Goal: Task Accomplishment & Management: Complete application form

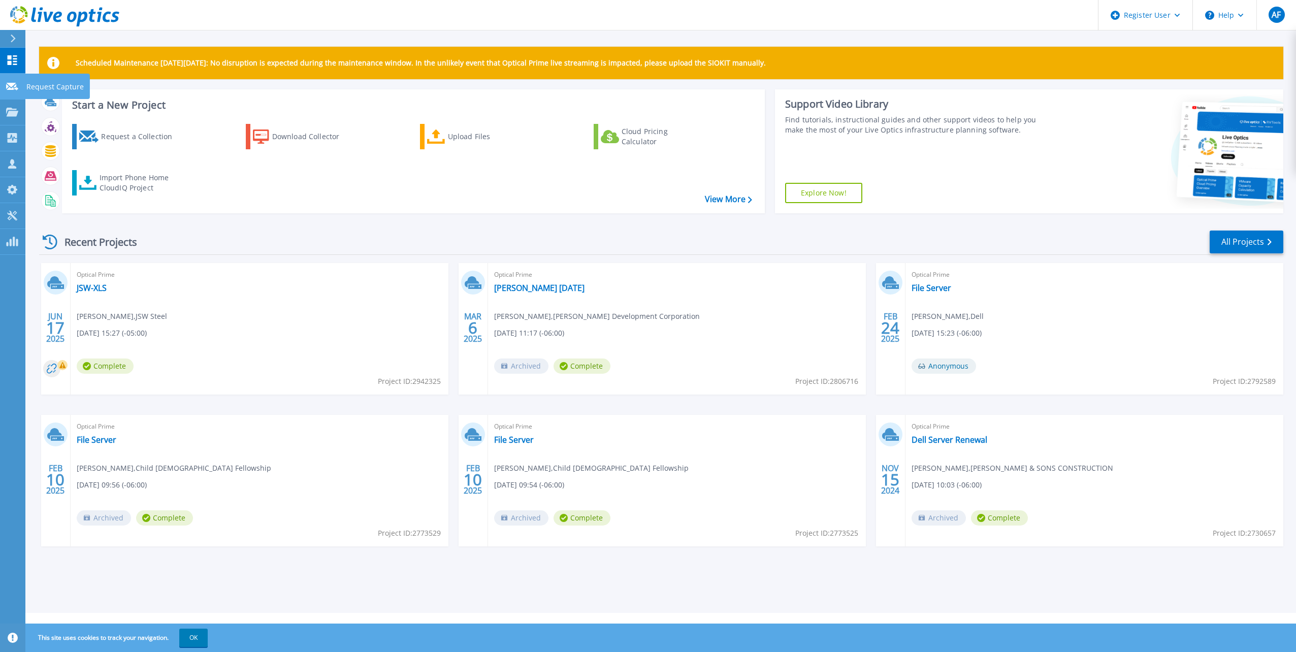
click at [16, 81] on link "Request Capture Request Capture" at bounding box center [12, 87] width 25 height 26
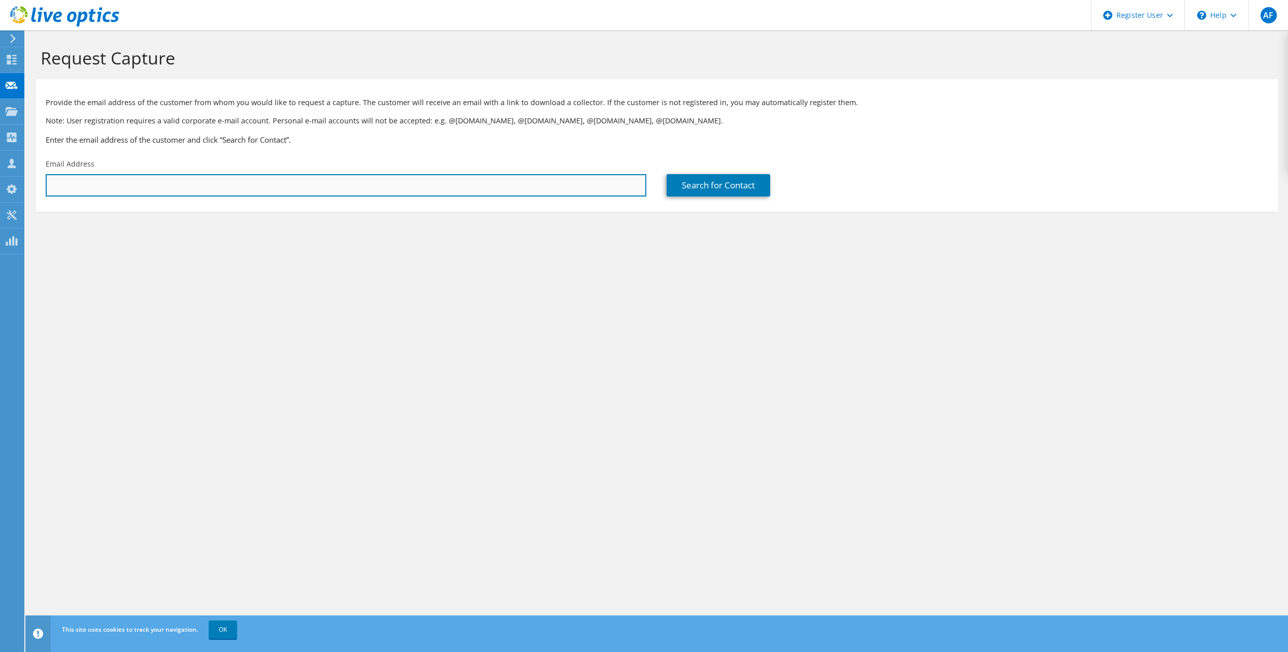
click at [233, 185] on input "text" at bounding box center [346, 185] width 601 height 22
drag, startPoint x: 82, startPoint y: 170, endPoint x: 76, endPoint y: 180, distance: 11.6
paste input "[EMAIL_ADDRESS][DOMAIN_NAME]"
type input "[EMAIL_ADDRESS][DOMAIN_NAME]"
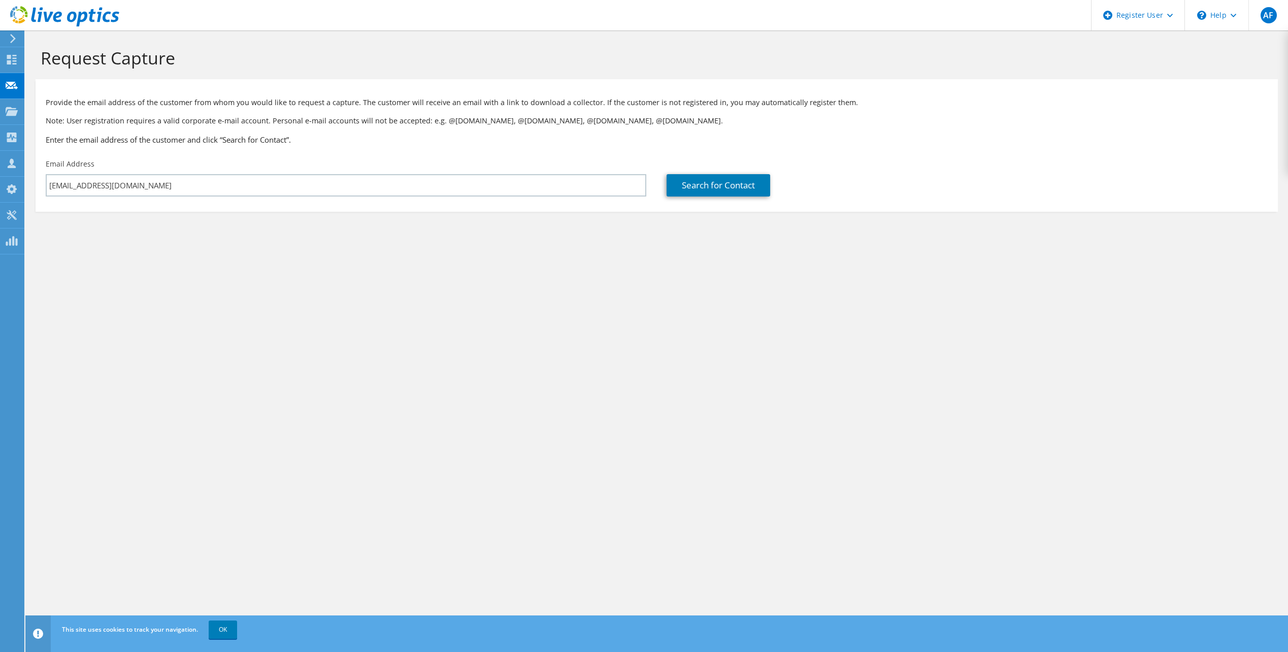
click at [359, 216] on section "Request Capture Provide the email address of the customer from whom you would l…" at bounding box center [656, 146] width 1263 height 232
click at [723, 185] on link "Search for Contact" at bounding box center [719, 185] width 104 height 22
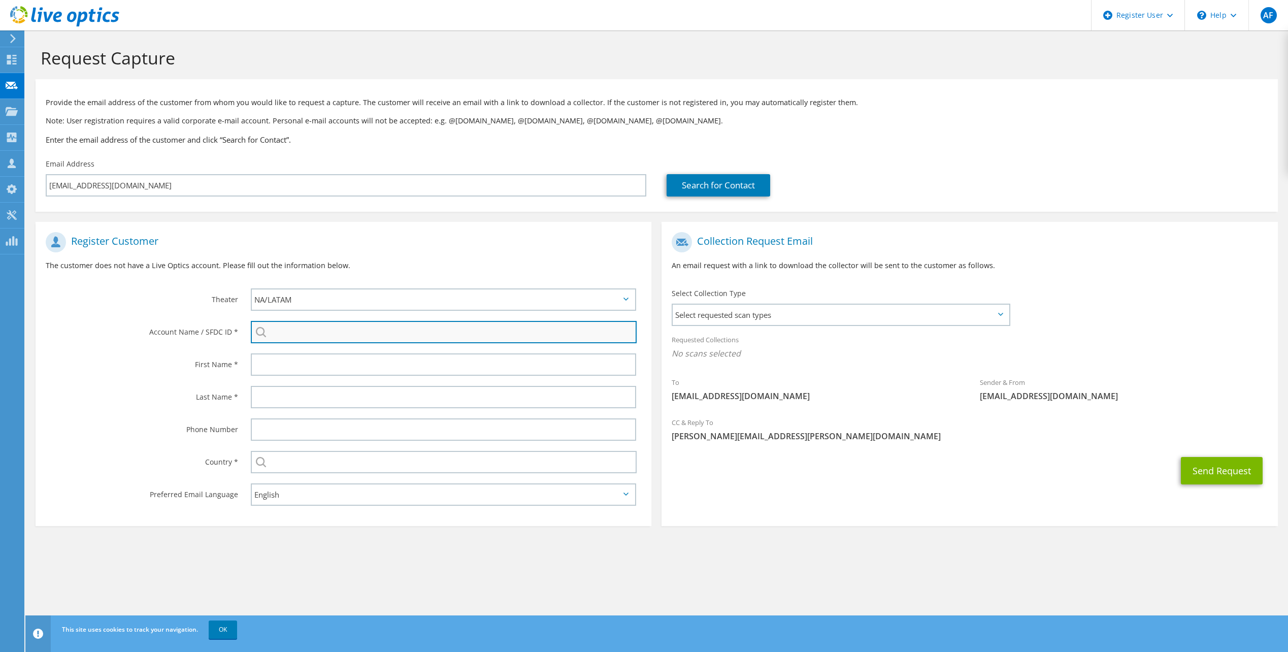
click at [307, 326] on input "search" at bounding box center [444, 332] width 386 height 22
paste input "2003442679"
click at [310, 345] on li "JEWELRY CHANNEL INC : 2003442679" at bounding box center [309, 346] width 117 height 12
type input "JEWELRY CHANNEL INC : 2003442679"
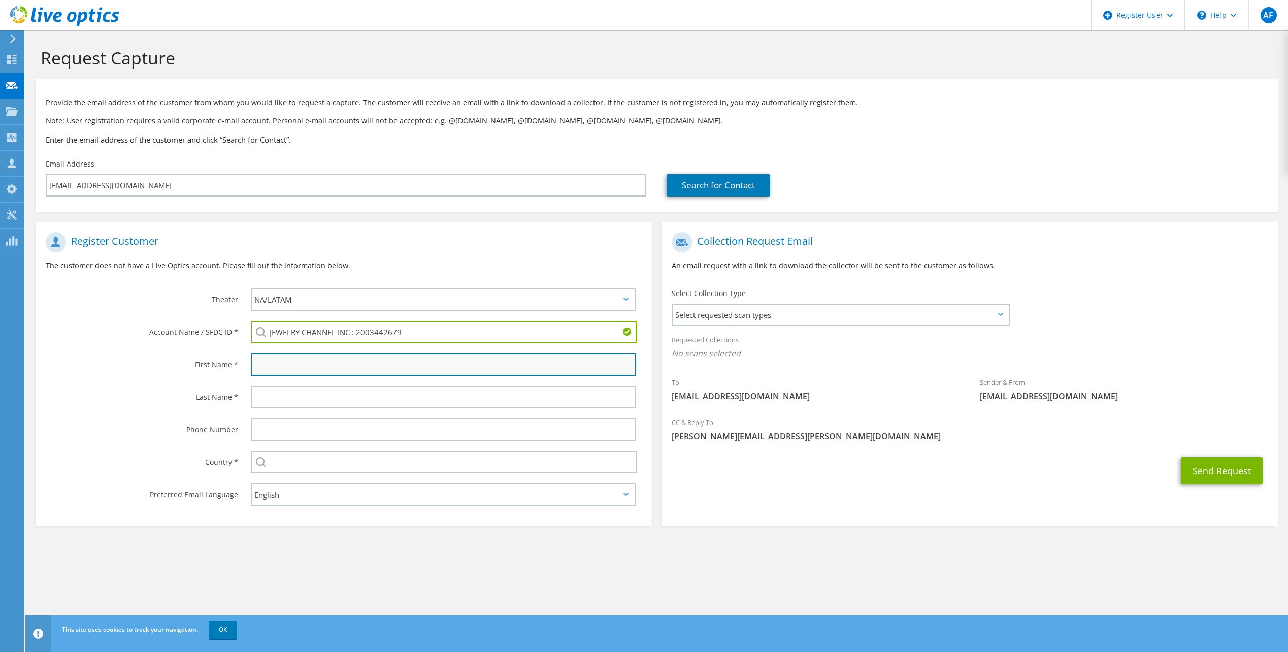
click at [305, 364] on input "text" at bounding box center [443, 364] width 385 height 22
click at [306, 372] on input "text" at bounding box center [443, 364] width 385 height 22
click at [305, 363] on input "text" at bounding box center [443, 364] width 385 height 22
type input "Alene"
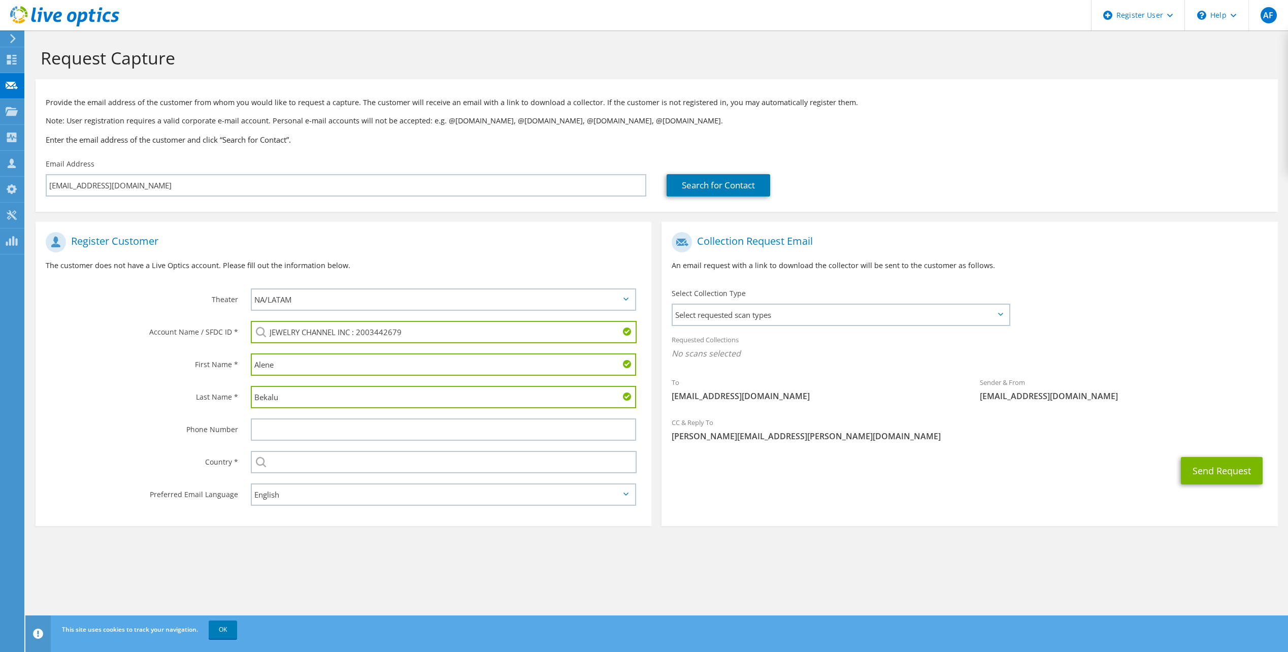
type input "Bekalu"
click at [364, 469] on input "text" at bounding box center [444, 462] width 386 height 22
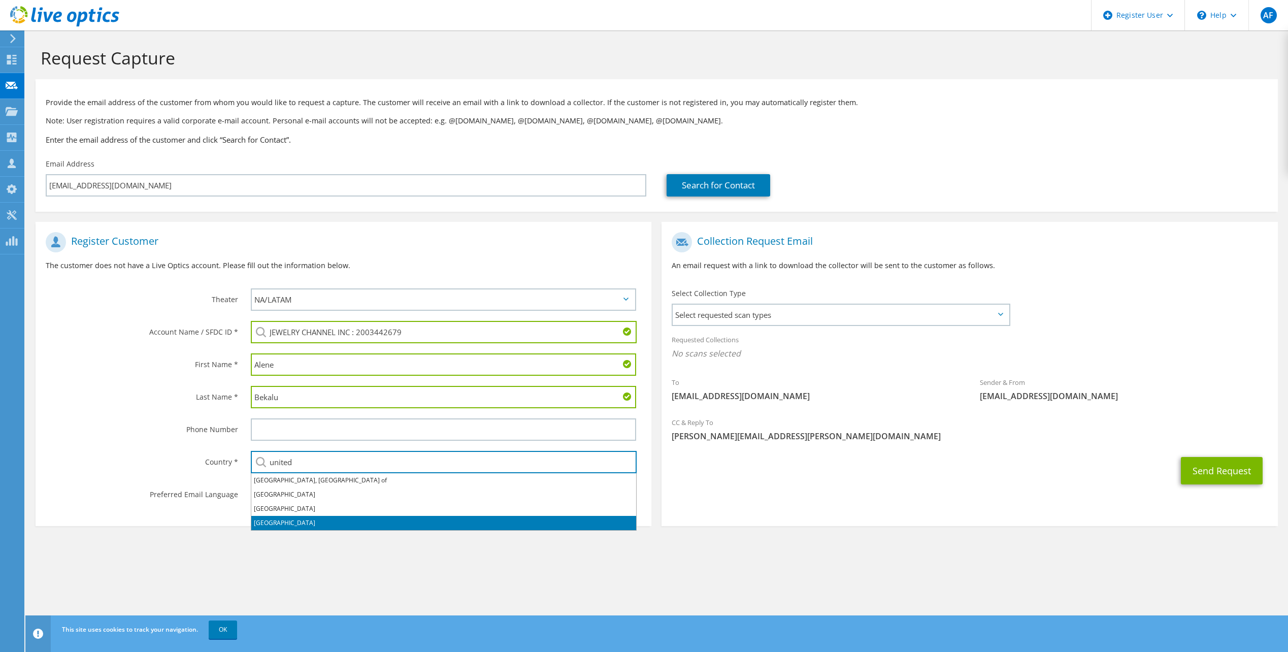
click at [354, 519] on li "[GEOGRAPHIC_DATA]" at bounding box center [443, 523] width 385 height 14
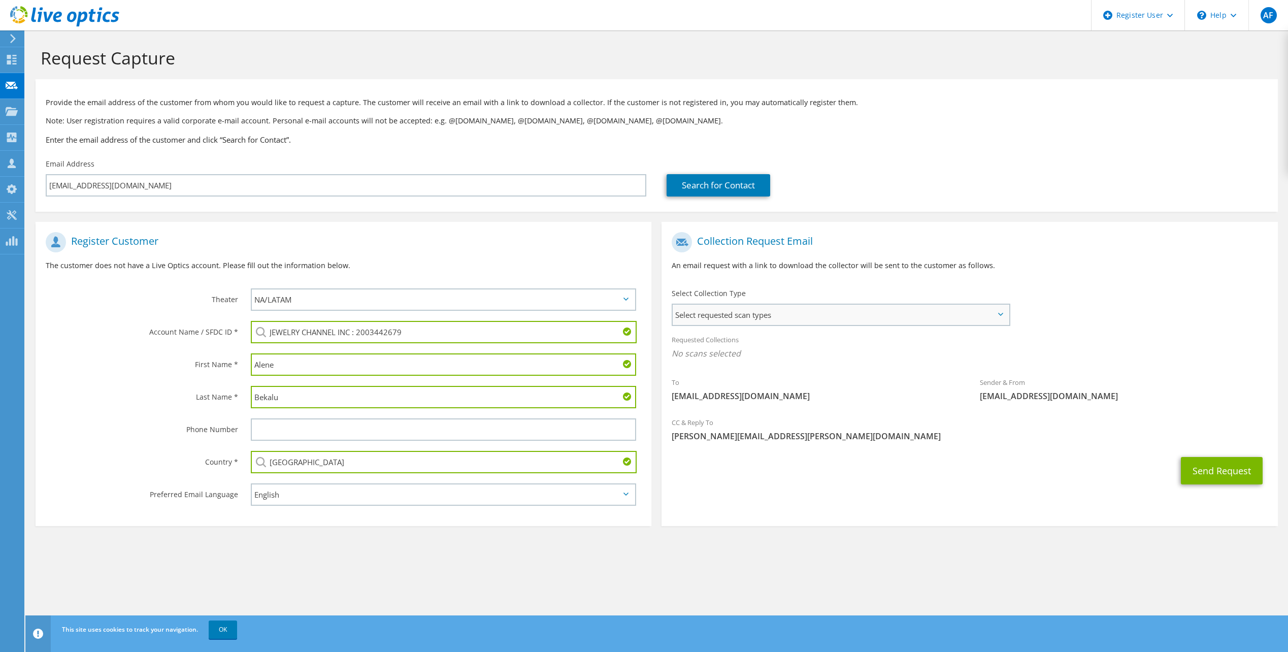
type input "[GEOGRAPHIC_DATA]"
click at [696, 305] on span "Select requested scan types" at bounding box center [841, 315] width 336 height 20
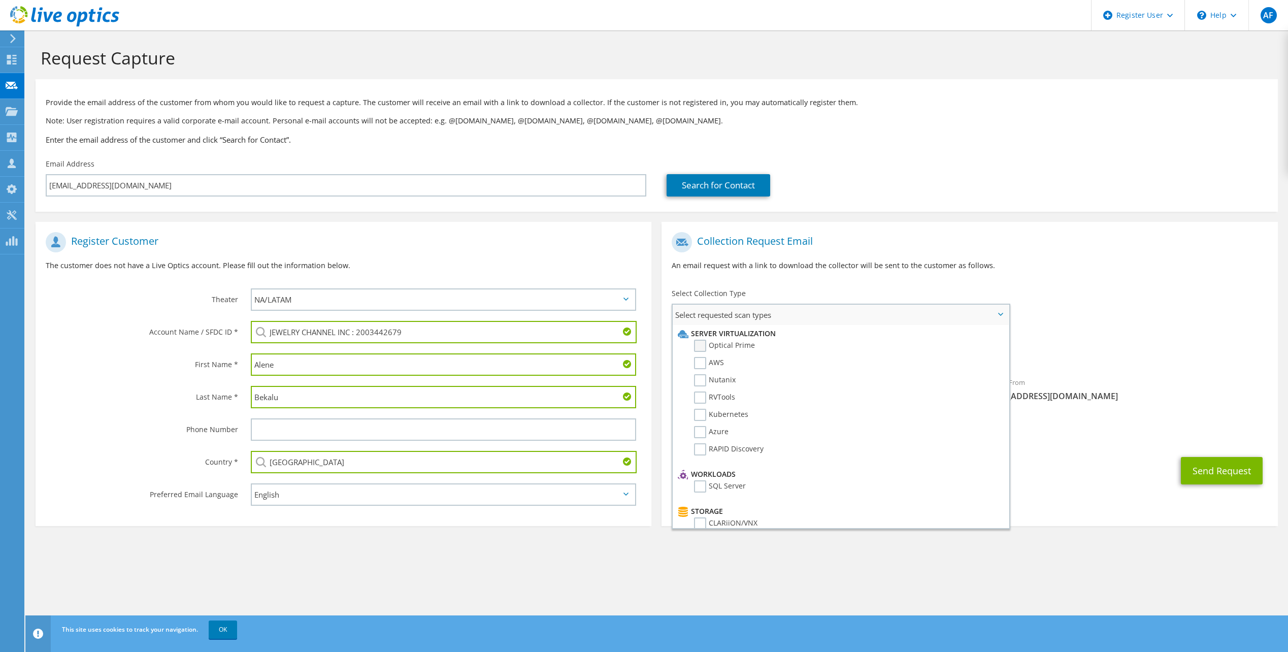
click at [705, 348] on label "Optical Prime" at bounding box center [724, 346] width 61 height 12
click at [0, 0] on input "Optical Prime" at bounding box center [0, 0] width 0 height 0
click at [1080, 315] on div "To [EMAIL_ADDRESS][DOMAIN_NAME] Sender & From [EMAIL_ADDRESS][DOMAIN_NAME]" at bounding box center [970, 321] width 616 height 188
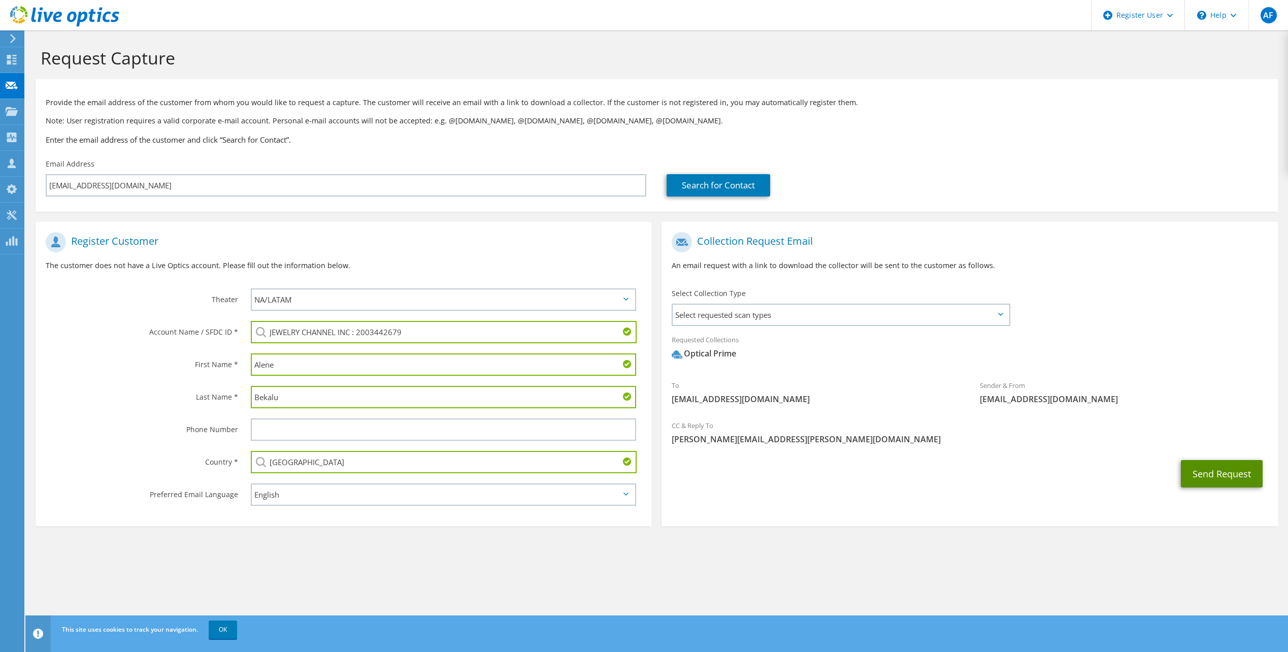
click at [1214, 481] on button "Send Request" at bounding box center [1222, 473] width 82 height 27
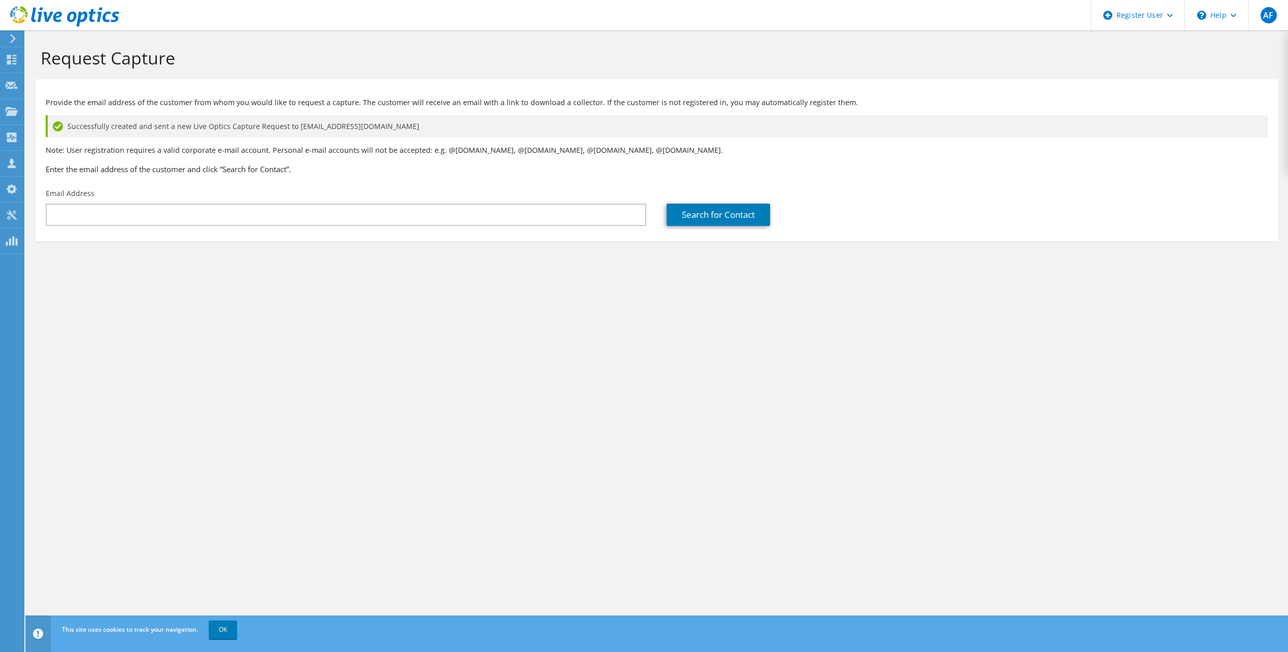
click at [918, 82] on section "Provide the email address of the customer from whom you would like to request a…" at bounding box center [657, 160] width 1242 height 162
click at [776, 289] on section "Request Capture Provide the email address of the customer from whom you would l…" at bounding box center [656, 160] width 1263 height 261
click at [1097, 332] on div "Request Capture Provide the email address of the customer from whom you would l…" at bounding box center [656, 340] width 1263 height 621
click at [831, 511] on div "Request Capture Provide the email address of the customer from whom you would l…" at bounding box center [656, 340] width 1263 height 621
click at [1116, 57] on h1 "Request Capture" at bounding box center [654, 57] width 1227 height 21
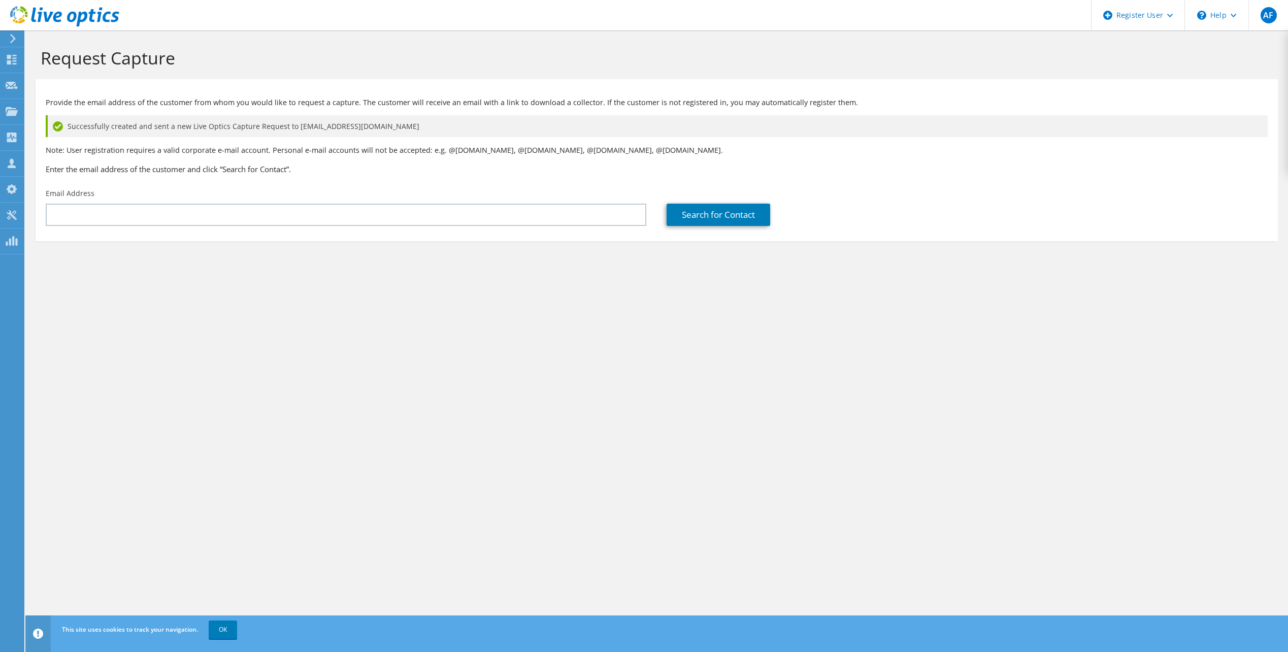
click at [357, 71] on div "Request Capture" at bounding box center [656, 54] width 1253 height 49
